Goal: Transaction & Acquisition: Purchase product/service

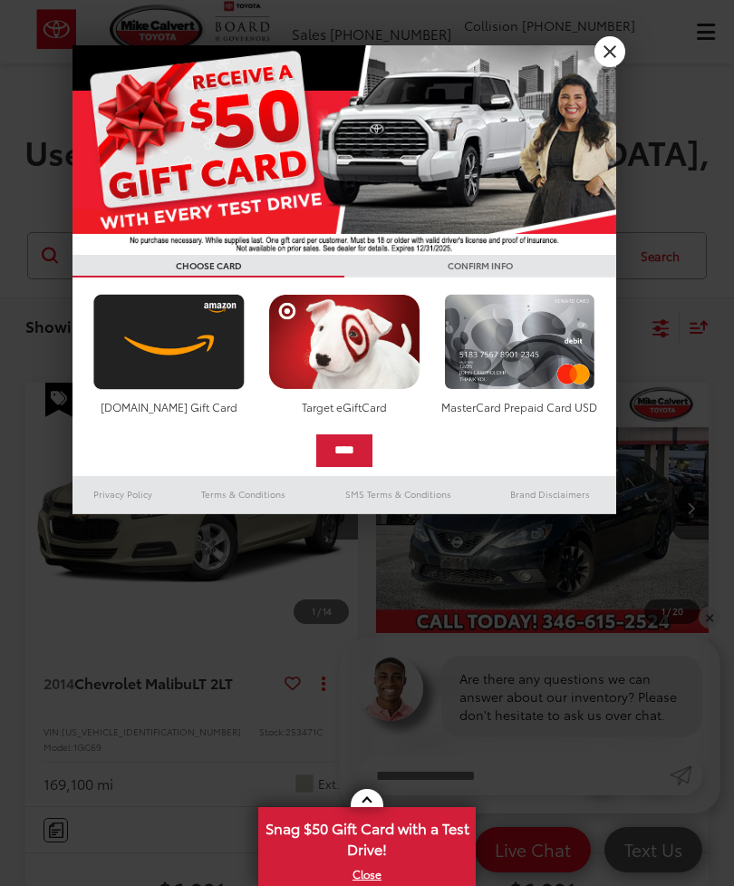
click at [606, 58] on link "X" at bounding box center [610, 51] width 31 height 31
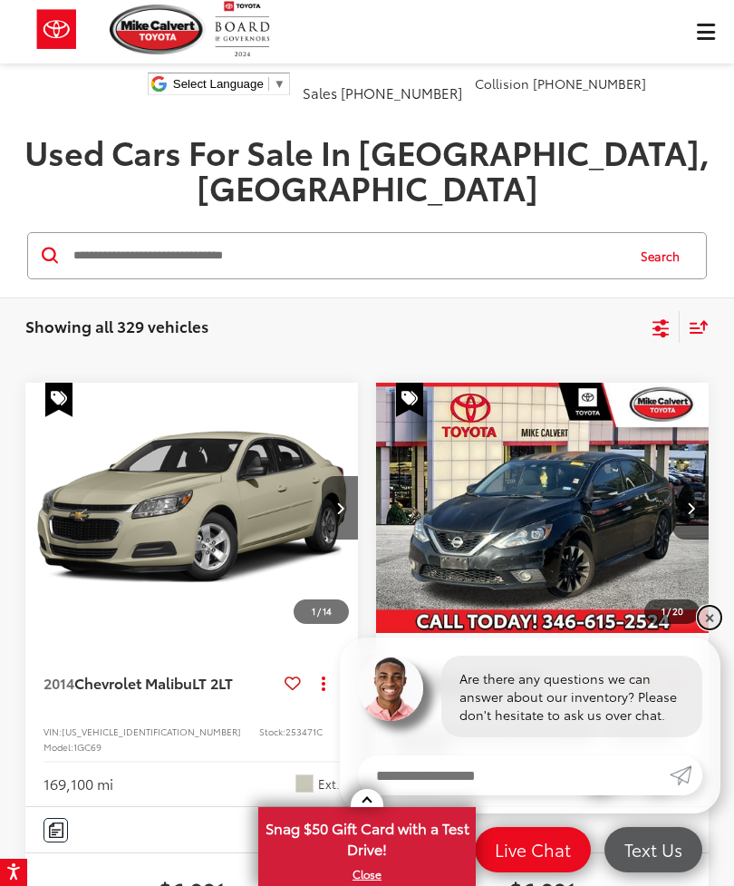
click at [709, 617] on link "✕" at bounding box center [710, 617] width 22 height 22
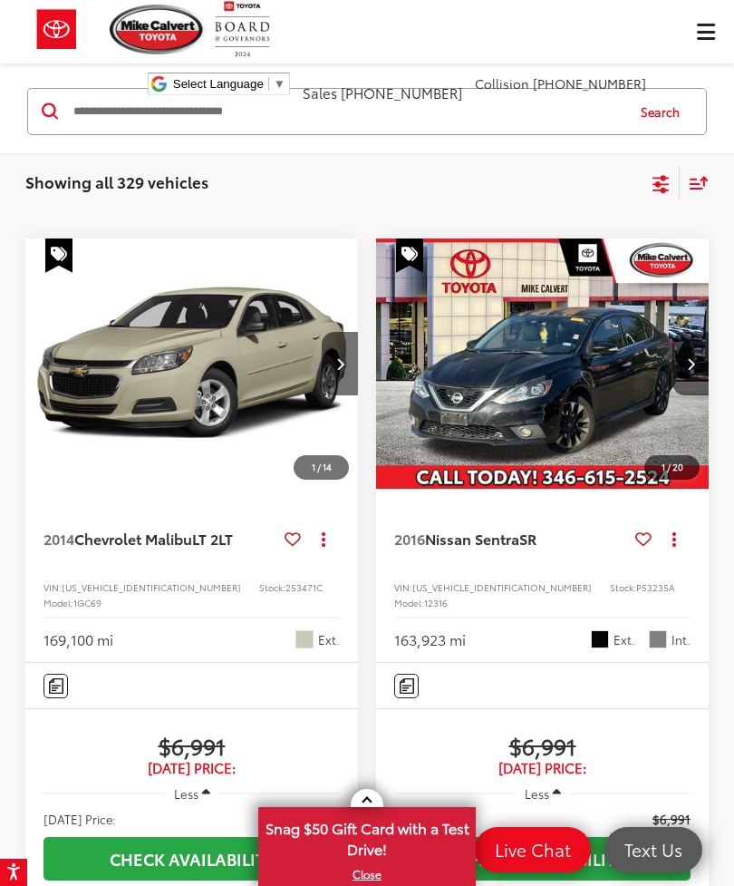
scroll to position [139, 0]
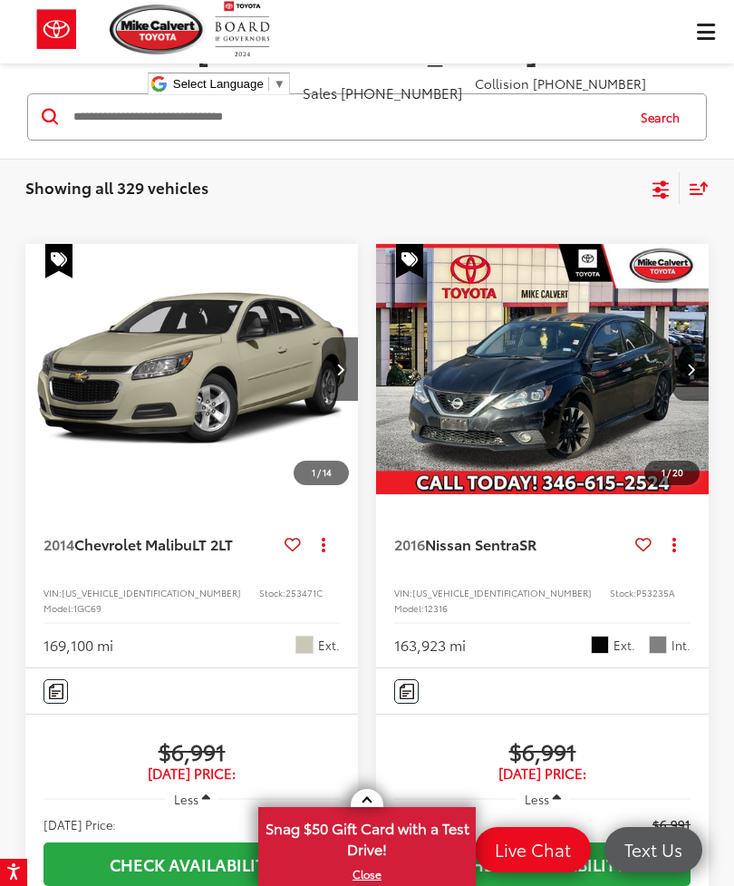
click at [546, 790] on span "Less" at bounding box center [537, 798] width 24 height 16
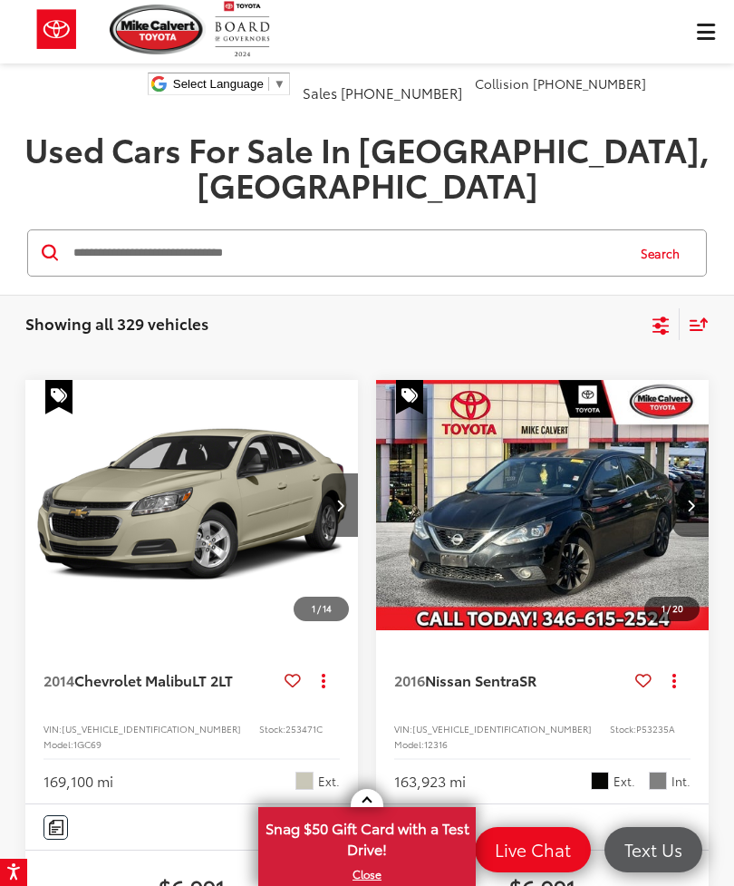
scroll to position [10, 0]
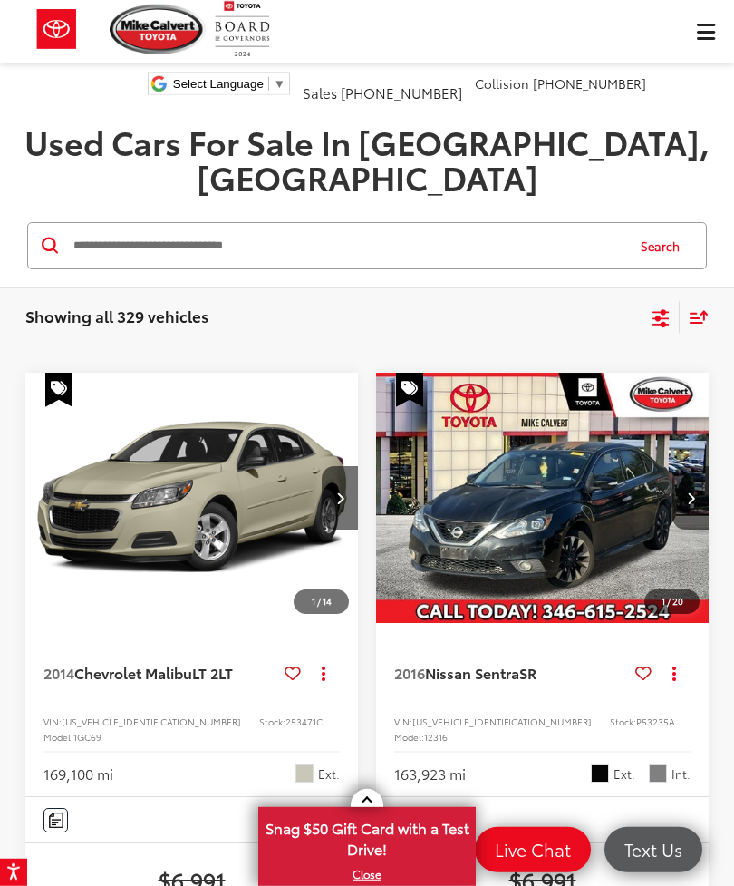
click at [690, 491] on icon "Next image" at bounding box center [691, 497] width 8 height 13
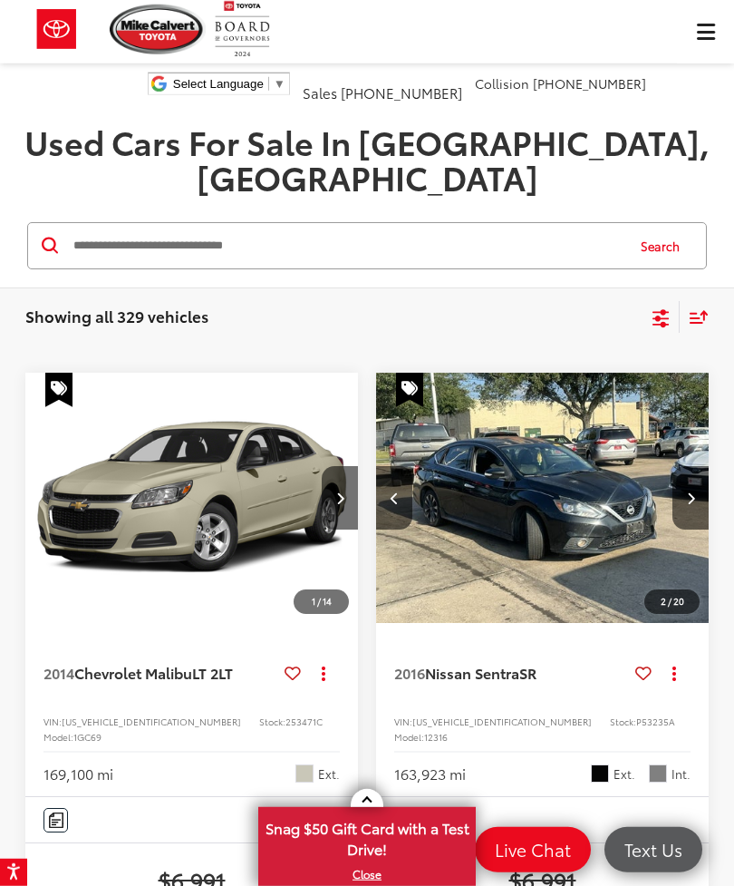
scroll to position [0, 335]
click at [689, 491] on icon "Next image" at bounding box center [691, 497] width 8 height 13
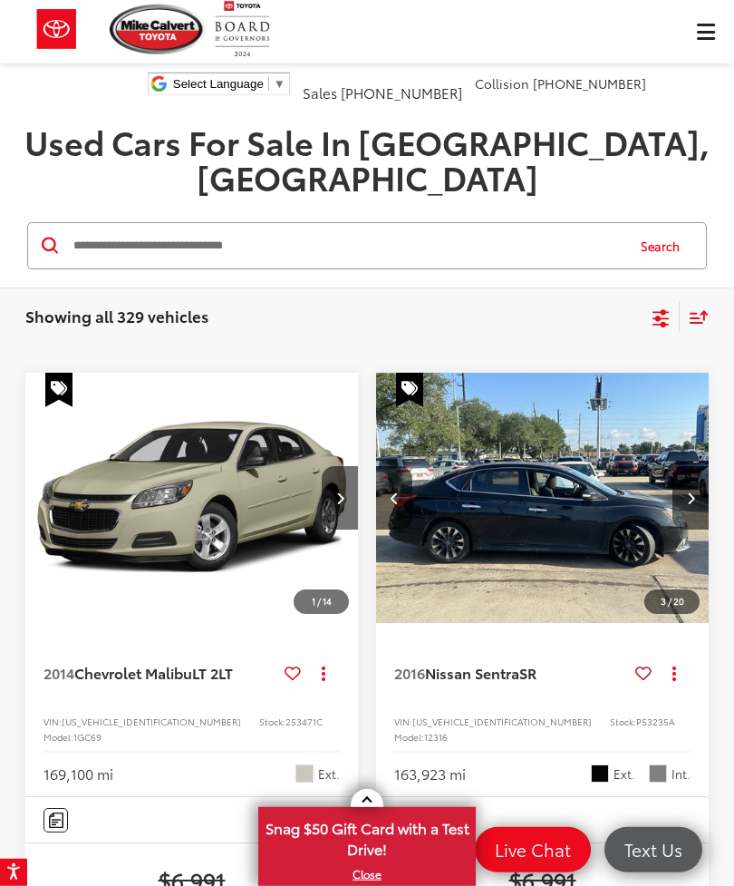
click at [701, 466] on button "Next image" at bounding box center [691, 497] width 36 height 63
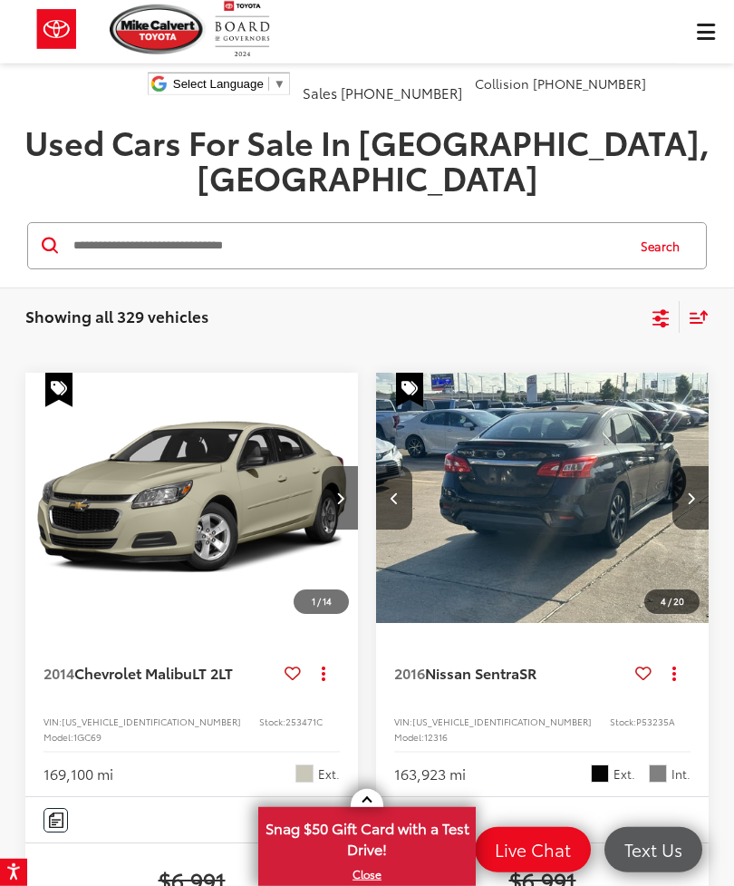
click at [699, 466] on button "Next image" at bounding box center [691, 497] width 36 height 63
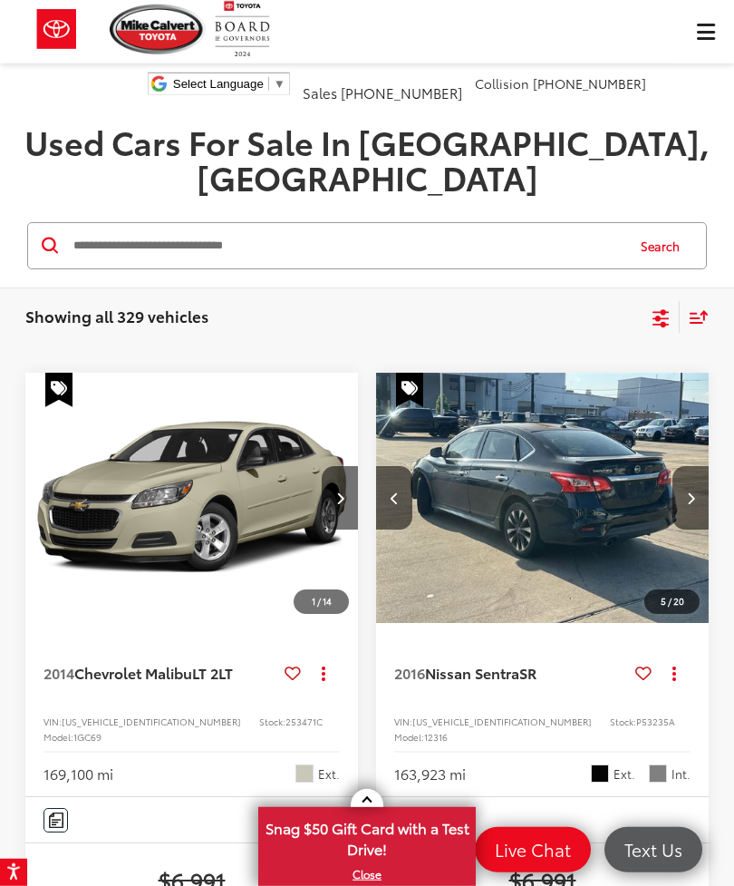
scroll to position [0, 1342]
click at [336, 491] on icon "Next image" at bounding box center [340, 497] width 8 height 13
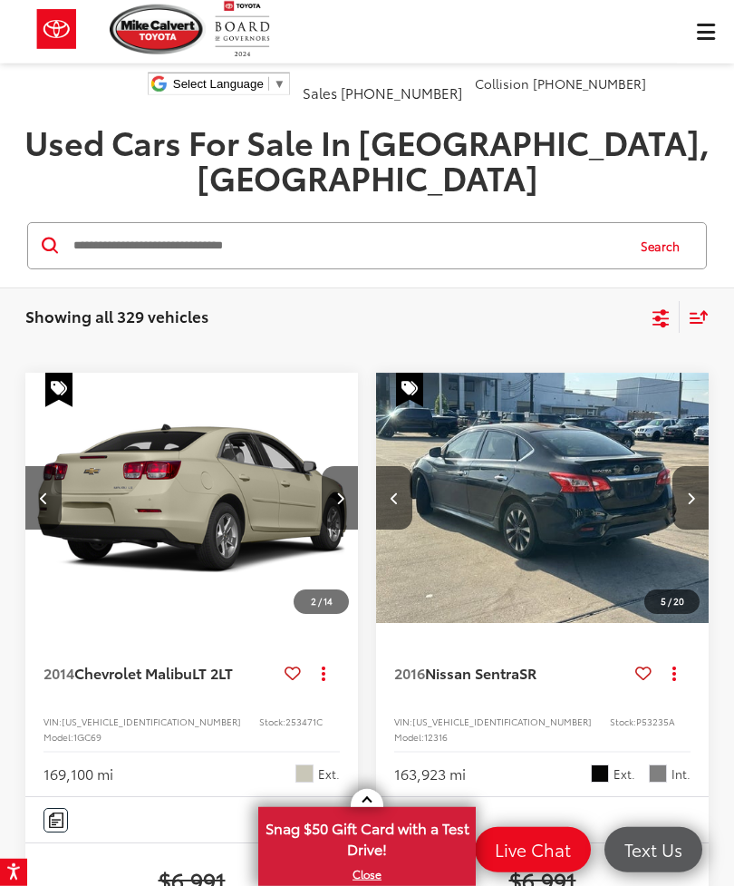
click at [341, 473] on button "Next image" at bounding box center [340, 497] width 36 height 63
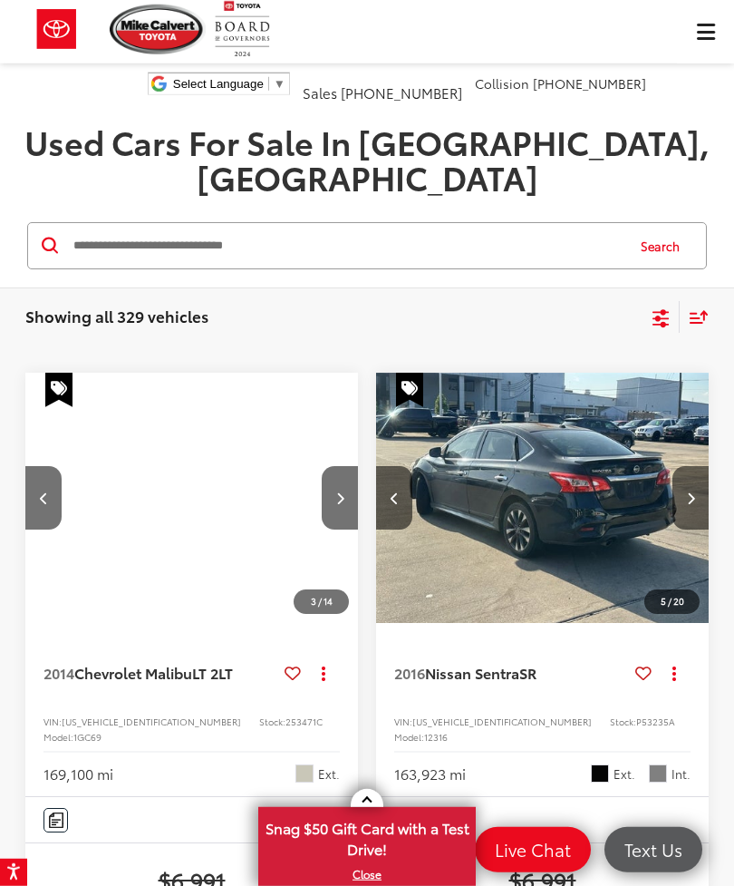
scroll to position [0, 671]
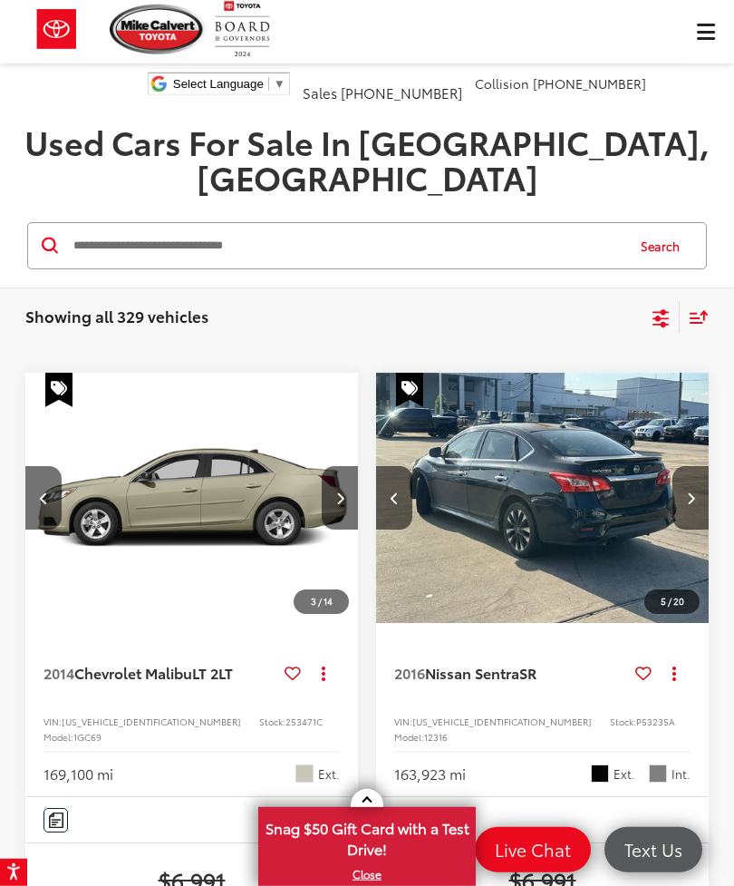
click at [340, 470] on button "Next image" at bounding box center [340, 497] width 36 height 63
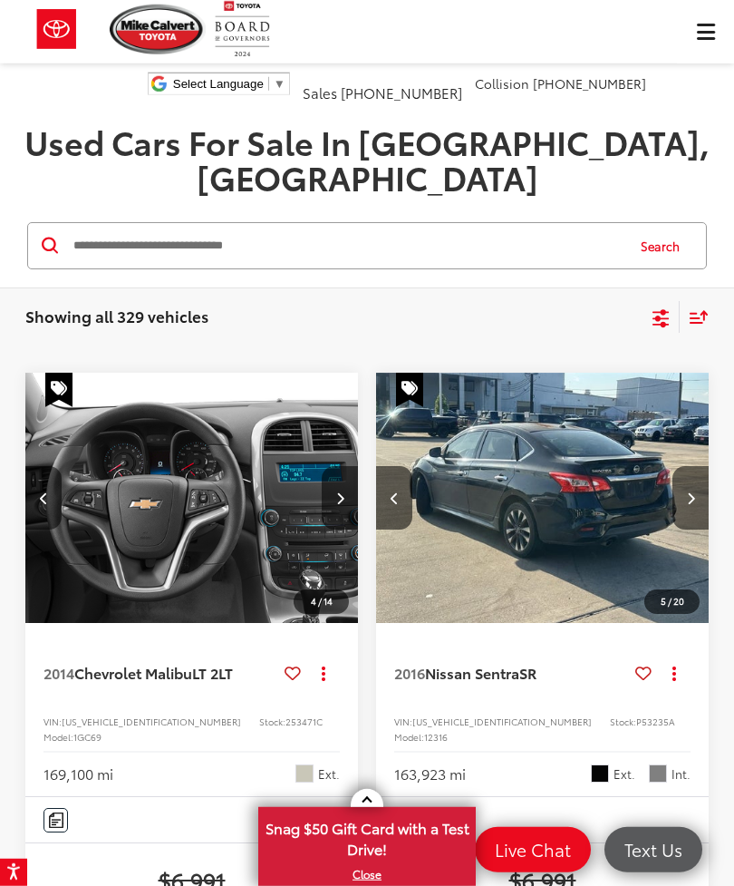
click at [347, 467] on button "Next image" at bounding box center [340, 497] width 36 height 63
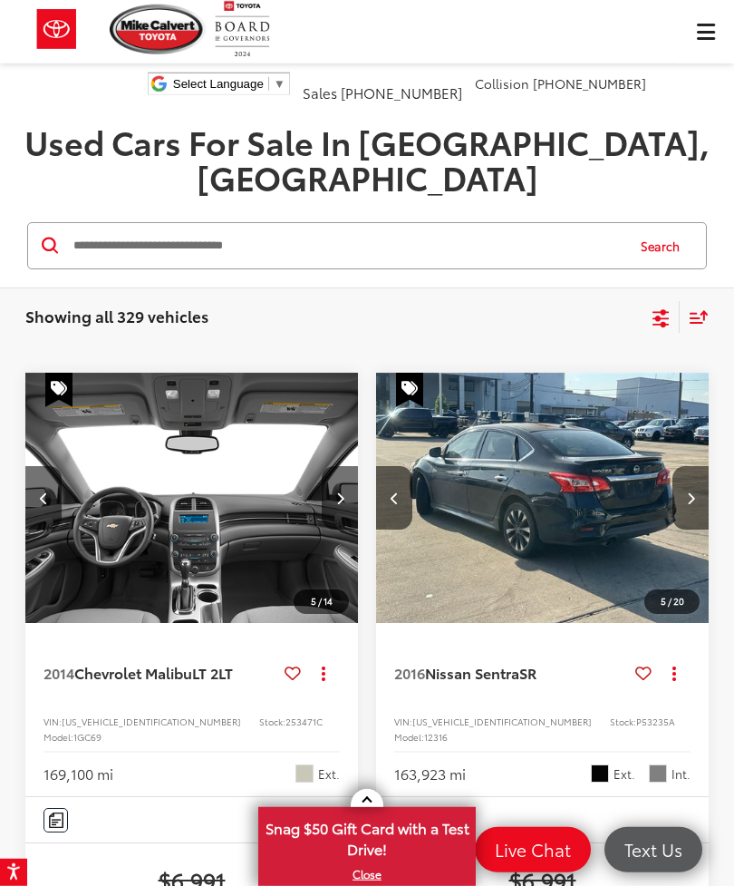
click at [338, 474] on button "Next image" at bounding box center [340, 497] width 36 height 63
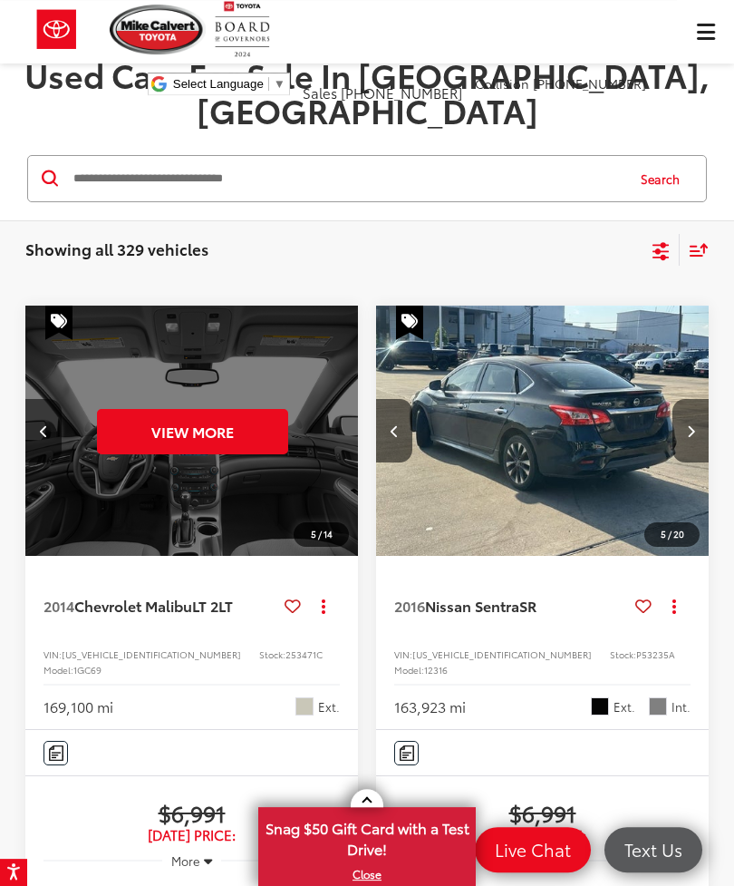
scroll to position [63, 0]
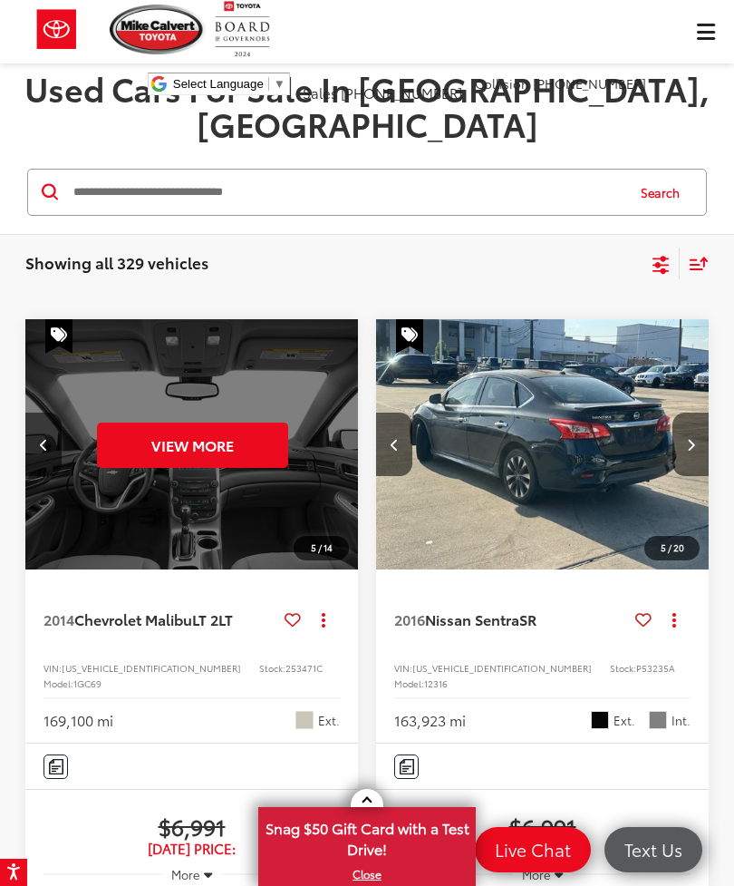
click at [199, 478] on div "View More" at bounding box center [191, 445] width 335 height 252
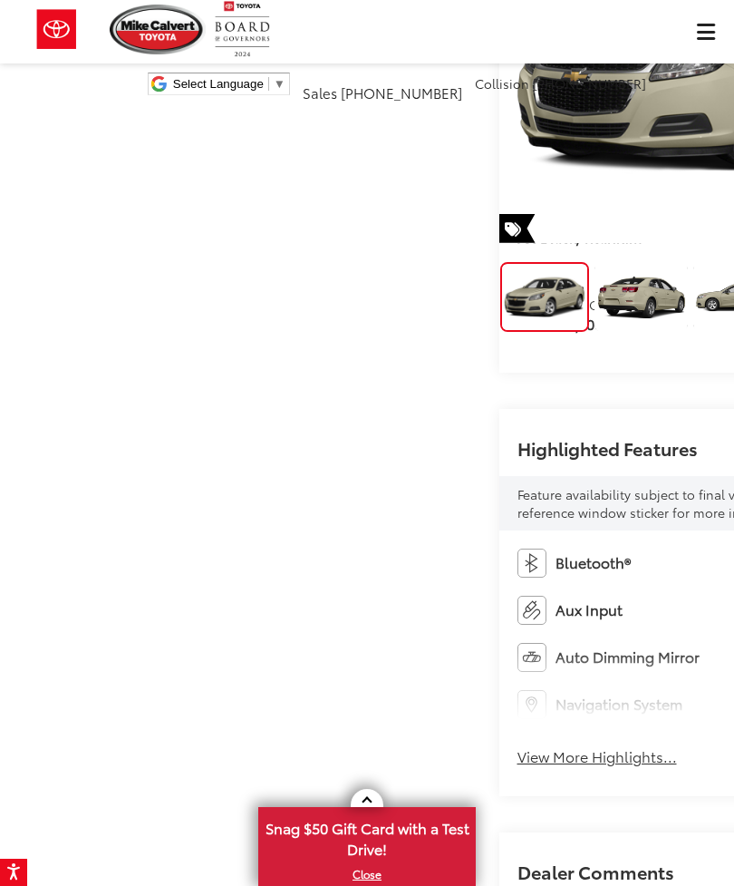
scroll to position [230, 0]
